Goal: Information Seeking & Learning: Find specific fact

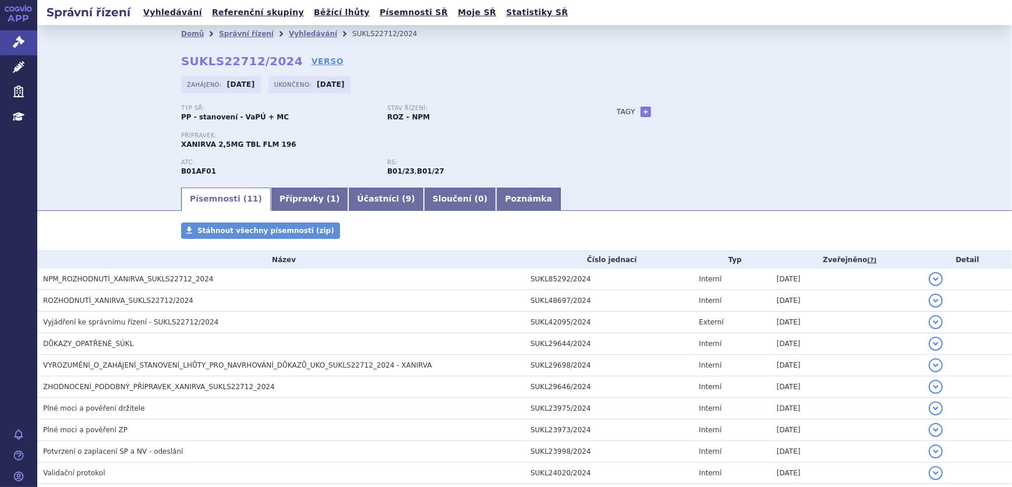
scroll to position [84, 0]
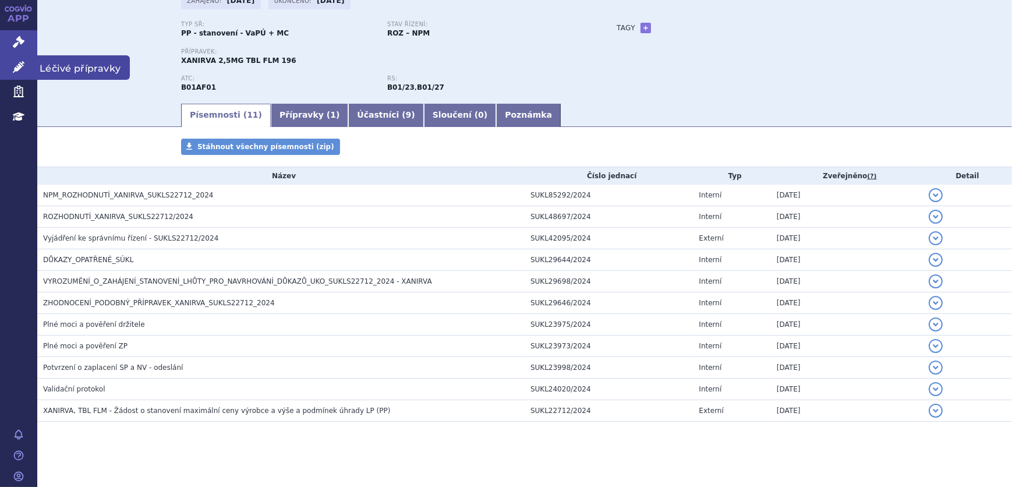
click at [13, 60] on link "Léčivé přípravky" at bounding box center [18, 67] width 37 height 24
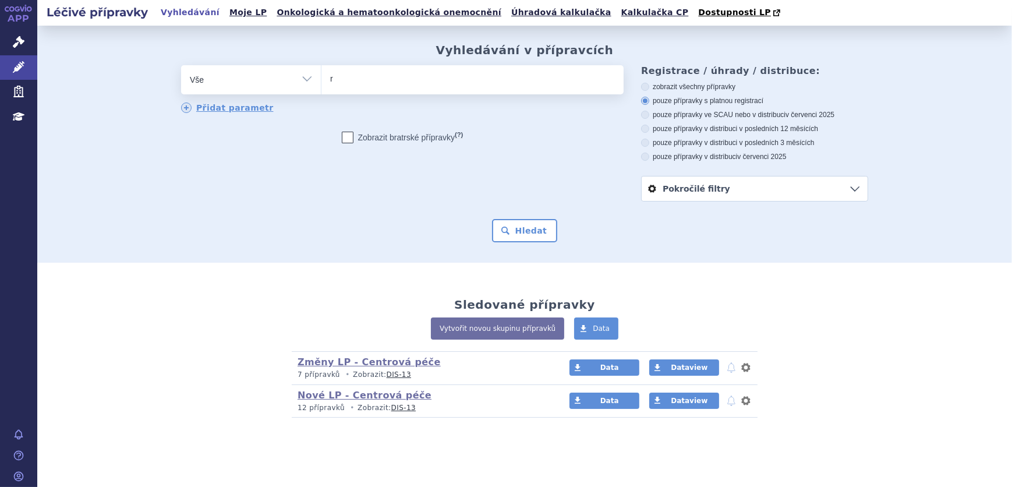
type input "ri"
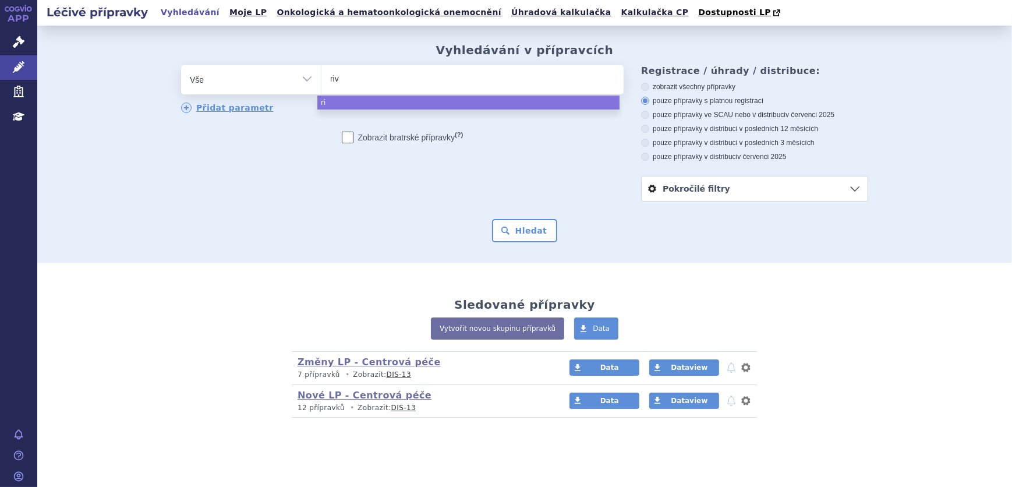
type input "riva"
type input "rivar"
type input "rivaro"
type input "rivarox"
type input "rivaroxab"
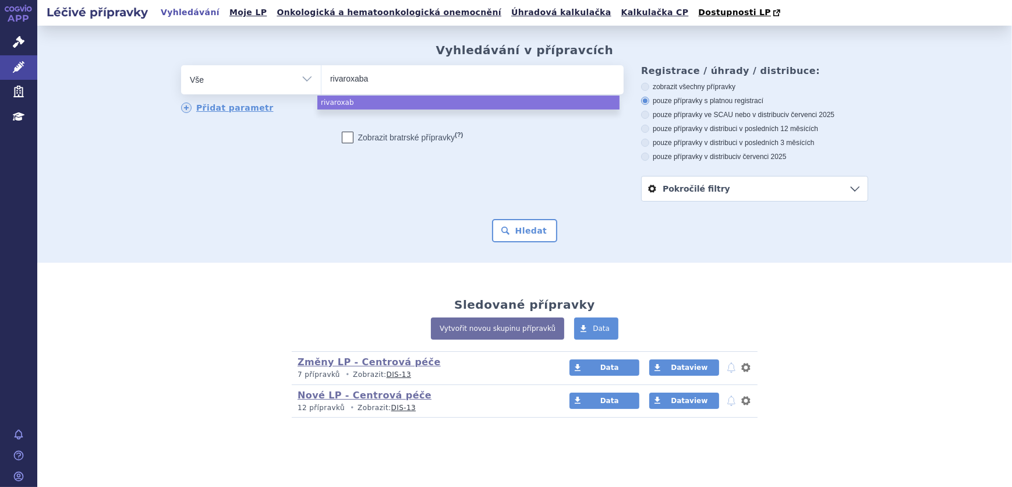
type input "[MEDICAL_DATA]"
select select "[MEDICAL_DATA]"
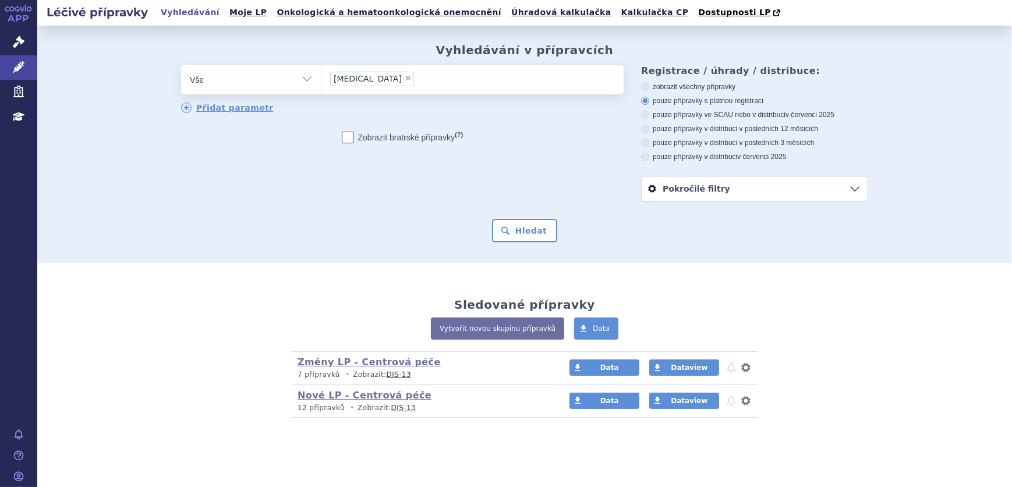
click at [754, 114] on label "pouze přípravky ve SCAU nebo v distribuci v červenci 2025" at bounding box center [754, 114] width 227 height 9
click at [650, 114] on input "pouze přípravky ve SCAU nebo v distribuci v červenci 2025" at bounding box center [646, 116] width 8 height 8
radio input "true"
click at [535, 235] on button "Hledat" at bounding box center [525, 230] width 66 height 23
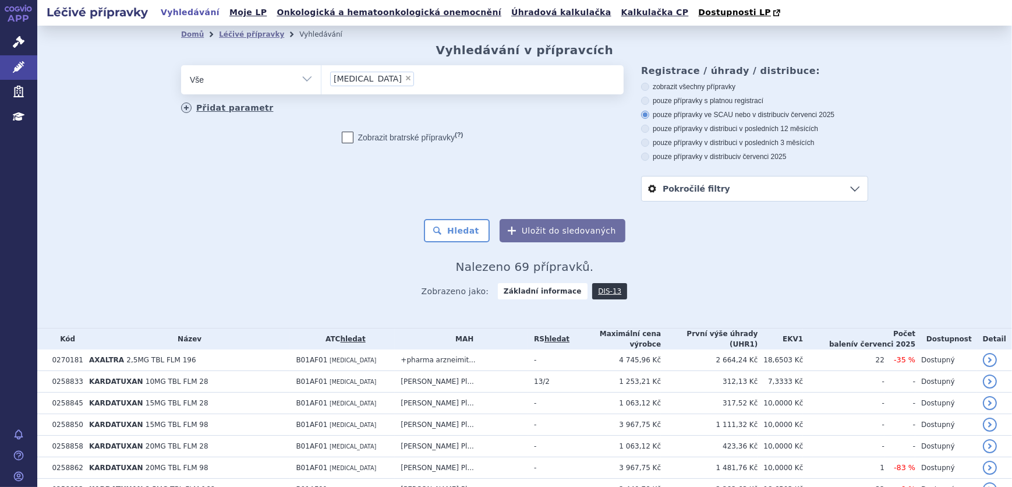
click at [224, 105] on link "Přidat parametr" at bounding box center [227, 108] width 93 height 10
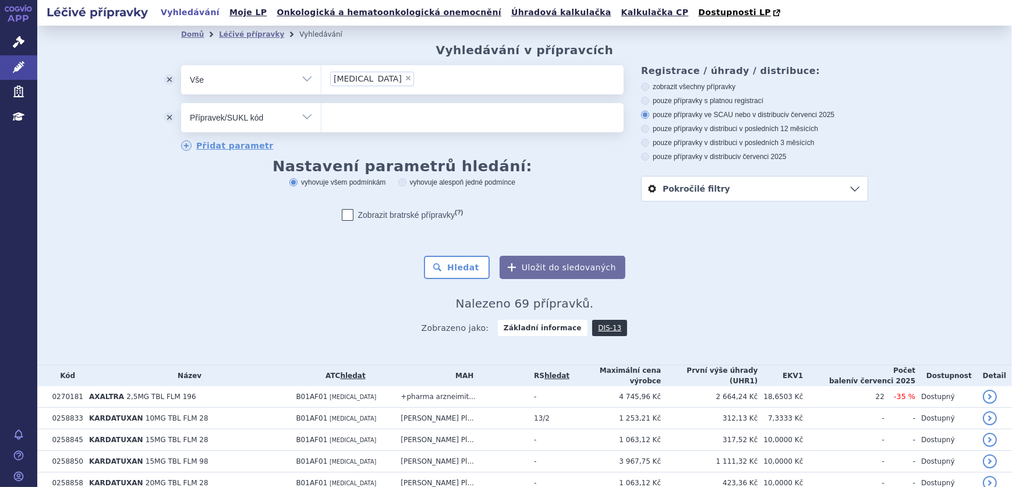
click at [285, 122] on select "Vše Přípravek/SUKL kód MAH VPOIS ATC/Aktivní látka Léková forma Síla" at bounding box center [251, 116] width 140 height 26
select select "filter-dosage-strength"
click at [181, 104] on select "Vše Přípravek/SUKL kód MAH VPOIS ATC/Aktivní látka Léková forma Síla" at bounding box center [251, 116] width 140 height 26
click at [380, 114] on ul at bounding box center [473, 115] width 302 height 24
click at [322, 114] on select at bounding box center [321, 117] width 1 height 29
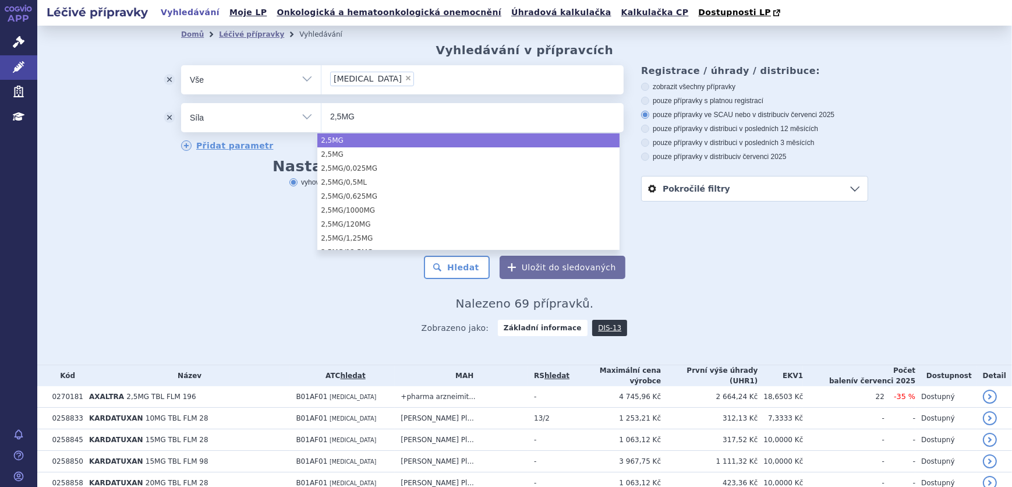
type input "2,5MG"
select select "2,5MG"
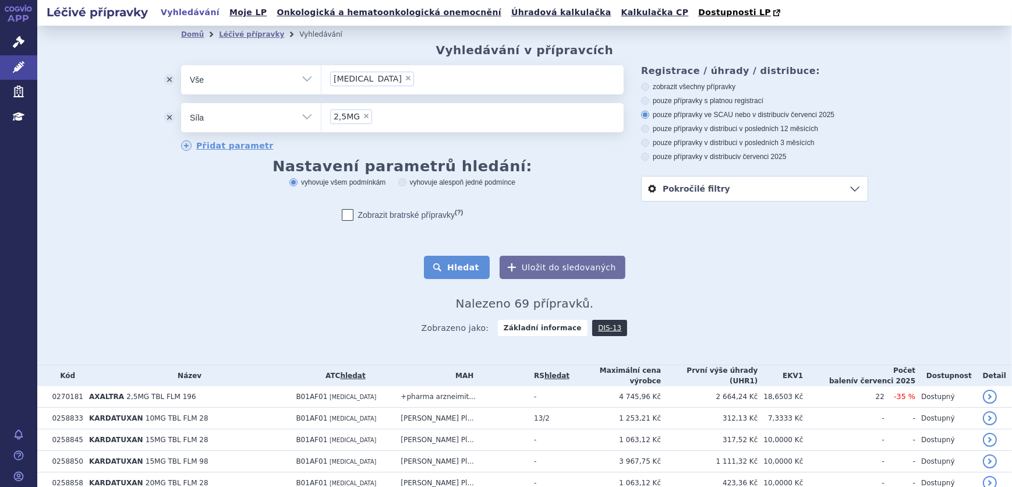
click at [472, 265] on button "Hledat" at bounding box center [457, 267] width 66 height 23
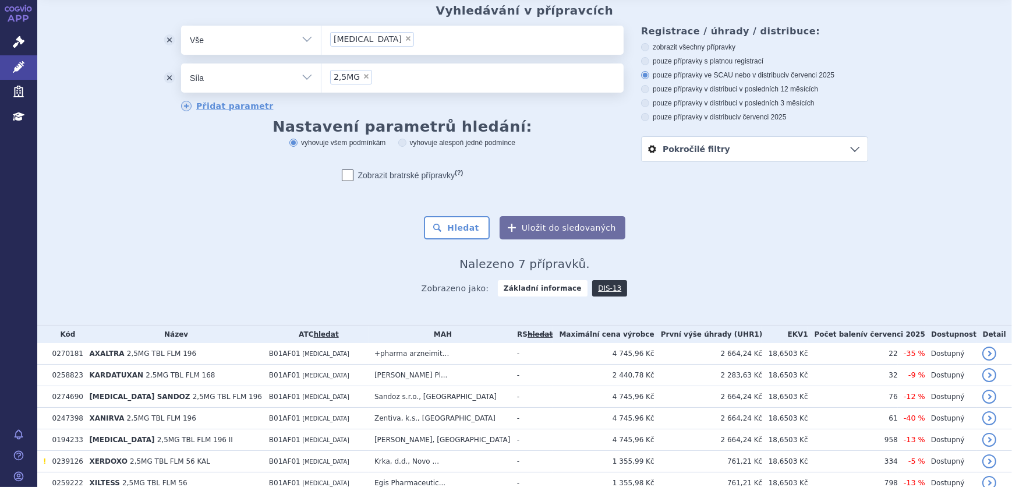
scroll to position [93, 0]
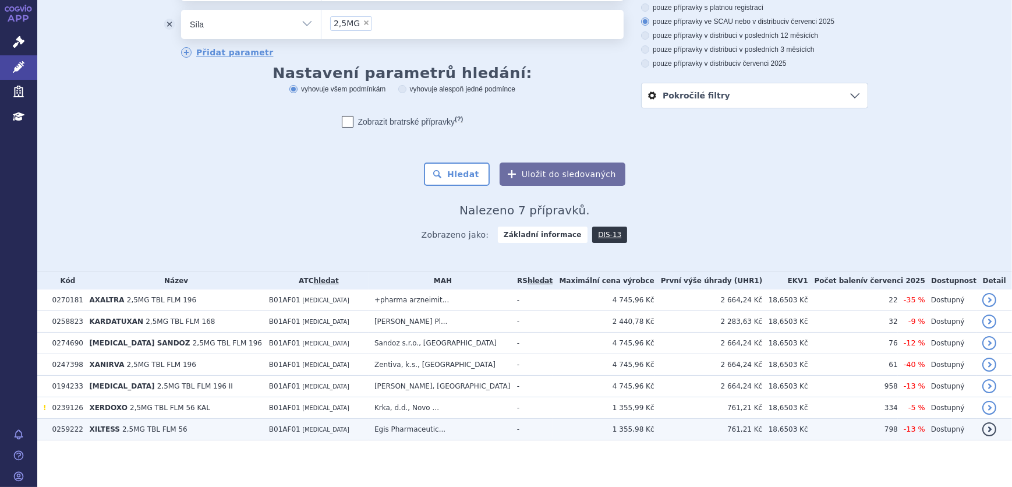
click at [220, 429] on td "XILTESS 2,5MG TBL FLM 56" at bounding box center [173, 430] width 180 height 22
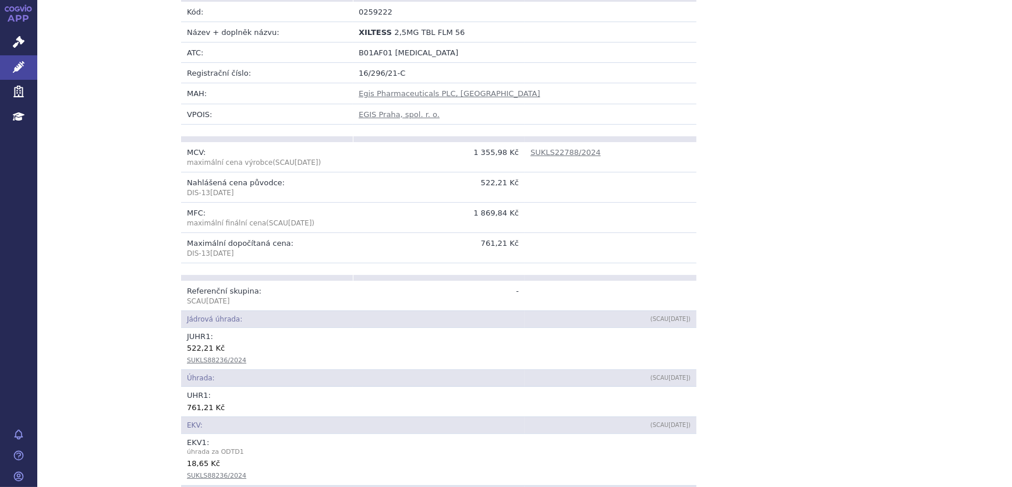
scroll to position [370, 0]
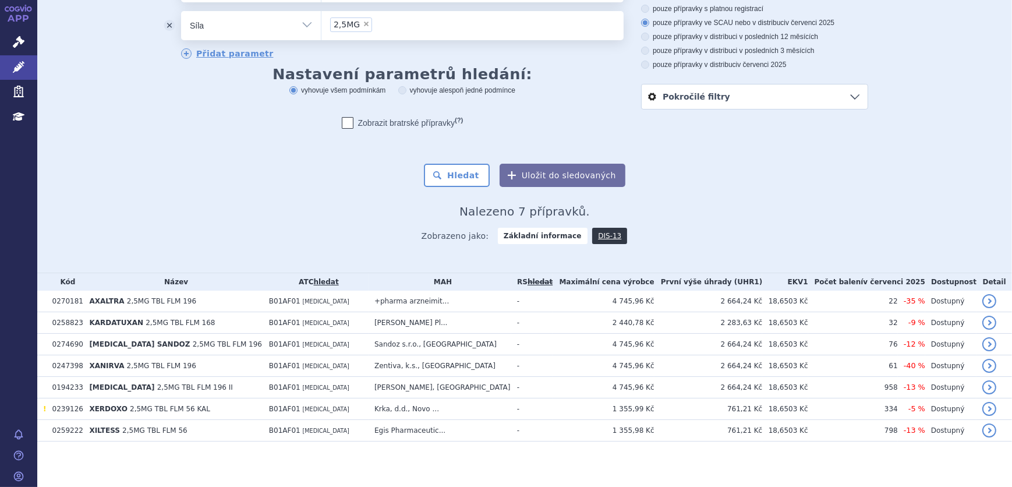
scroll to position [93, 0]
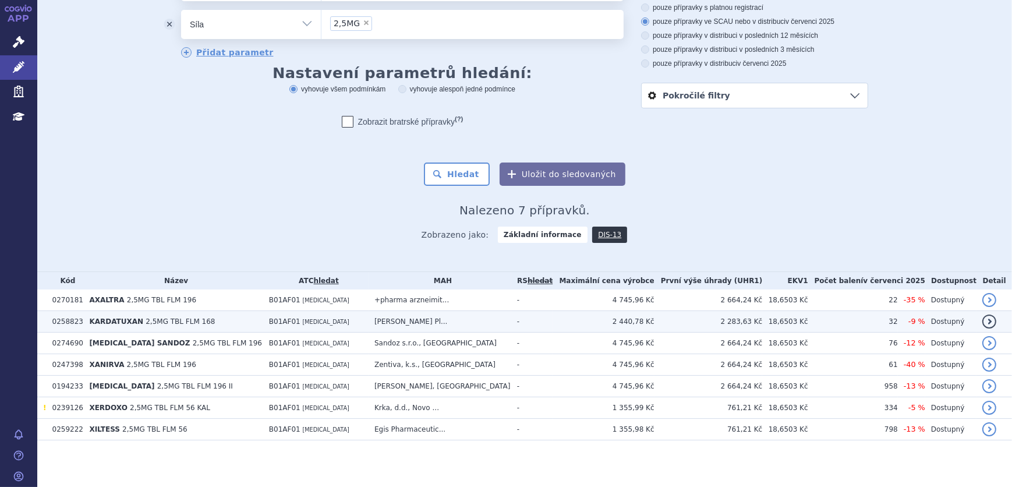
click at [221, 319] on td "KARDATUXAN 2,5MG TBL FLM 168" at bounding box center [173, 322] width 180 height 22
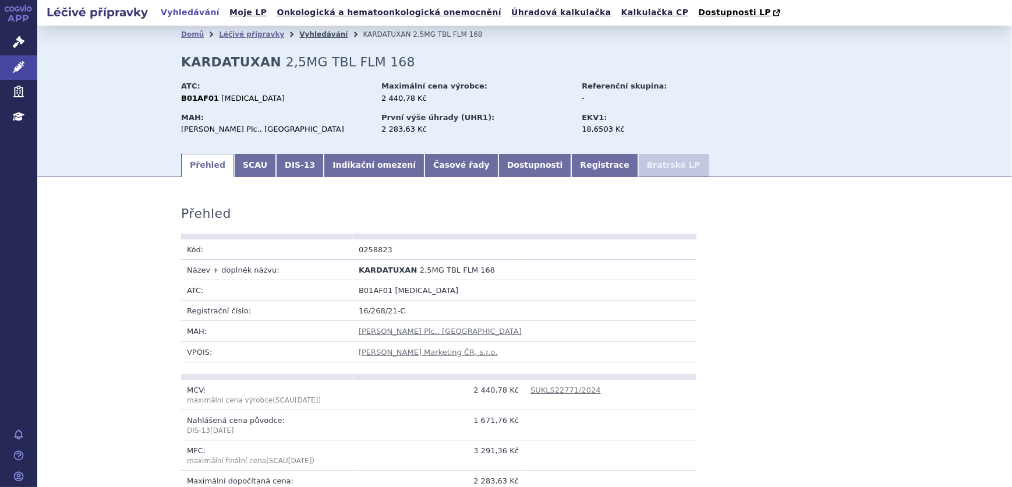
click at [299, 38] on link "Vyhledávání" at bounding box center [323, 34] width 48 height 8
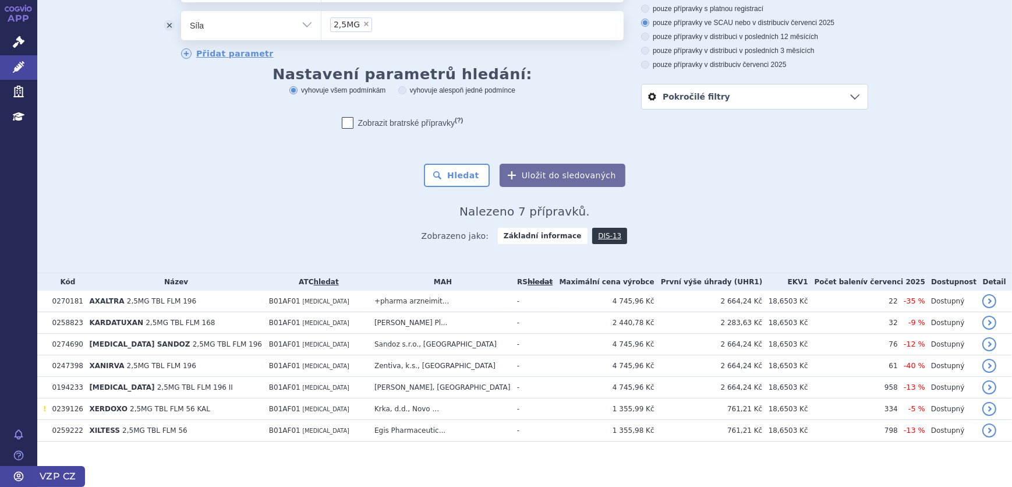
scroll to position [92, 0]
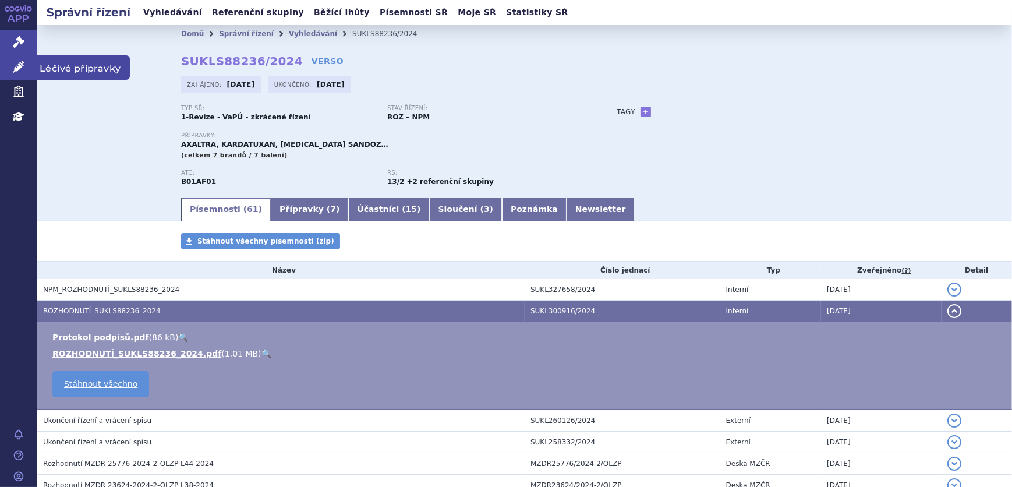
scroll to position [177, 0]
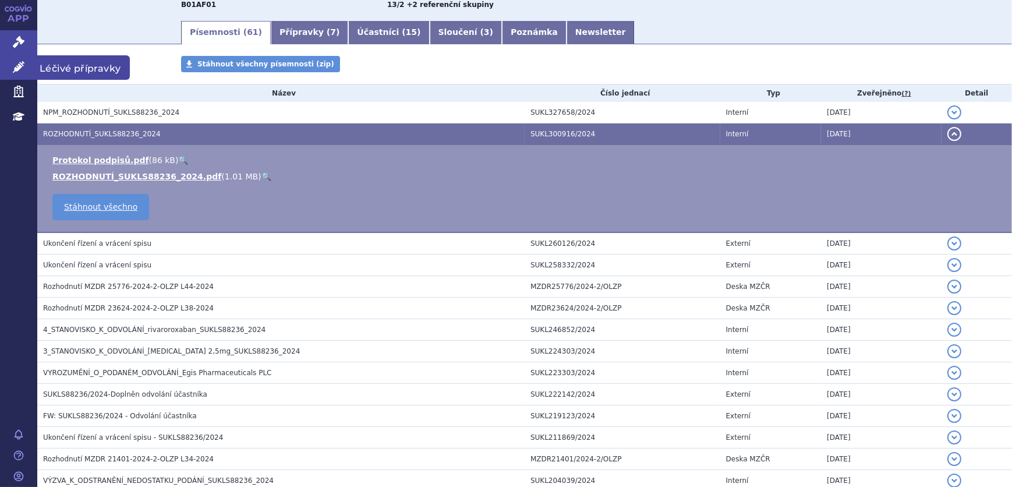
click at [23, 61] on icon at bounding box center [19, 67] width 12 height 12
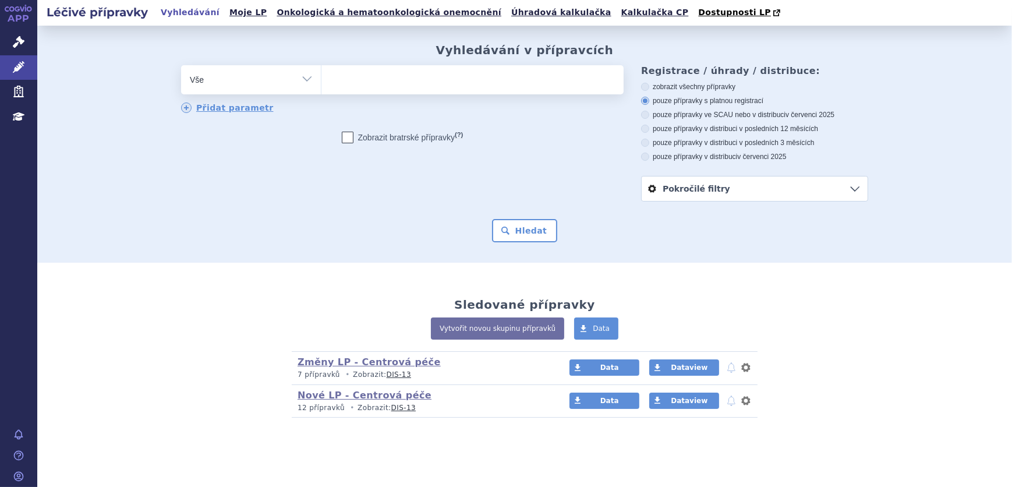
click at [395, 85] on ul at bounding box center [473, 77] width 302 height 24
click at [322, 85] on select at bounding box center [321, 79] width 1 height 29
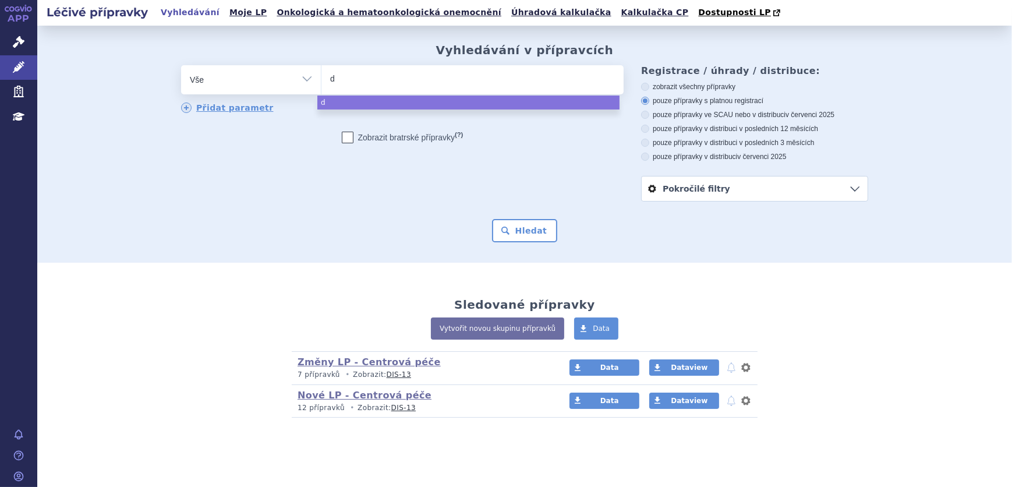
type input "de"
type input "deli"
type input "delian"
type input "delianda"
select select "delianda"
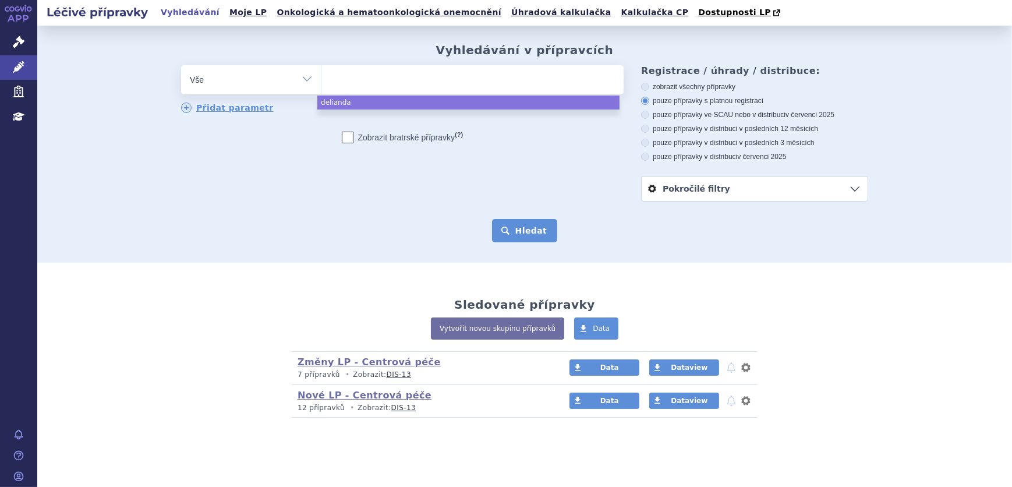
click at [524, 227] on button "Hledat" at bounding box center [525, 230] width 66 height 23
